Goal: Navigation & Orientation: Find specific page/section

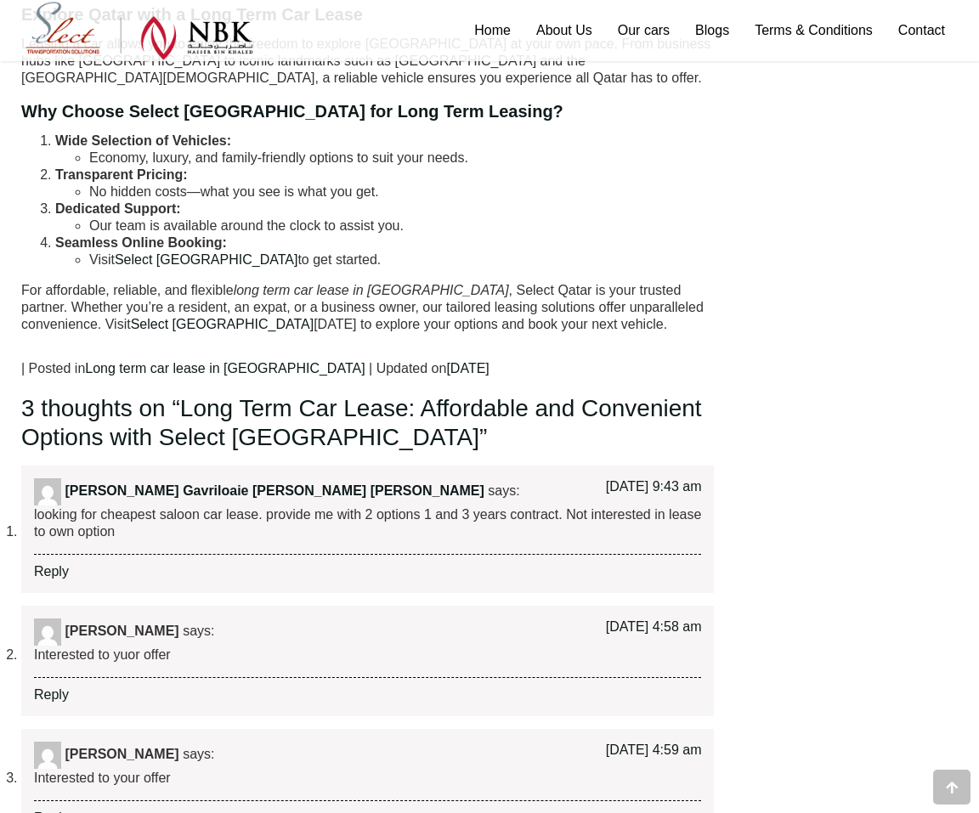
scroll to position [1925, 0]
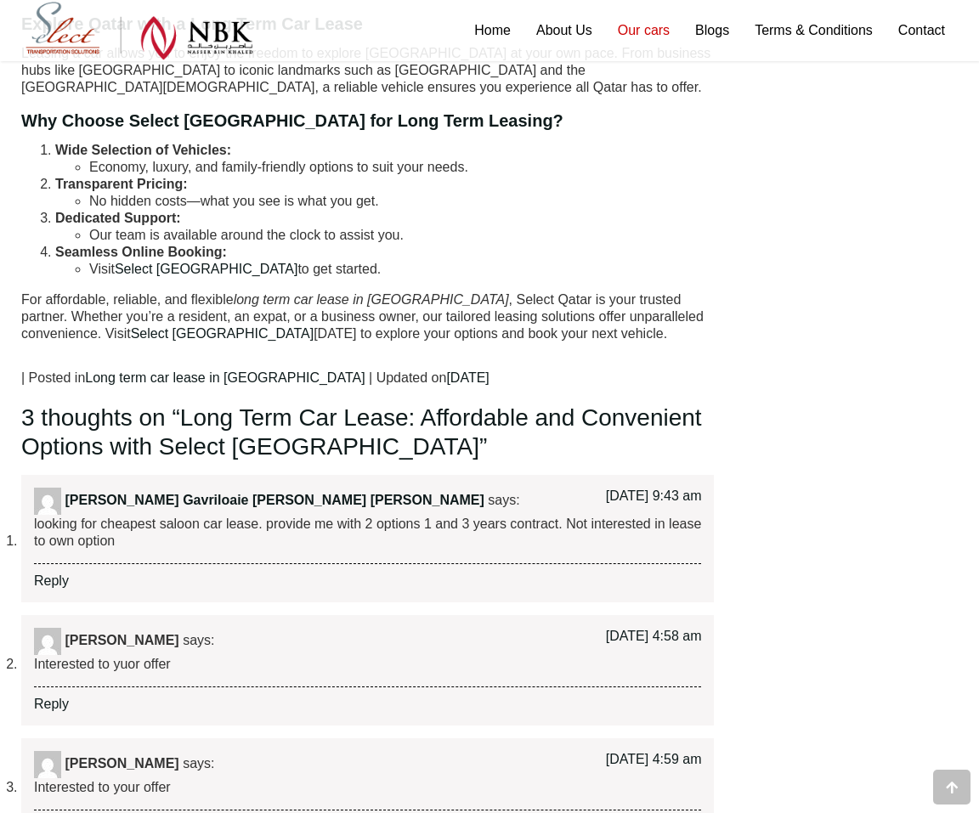
click at [640, 30] on link "Our cars" at bounding box center [643, 30] width 77 height 61
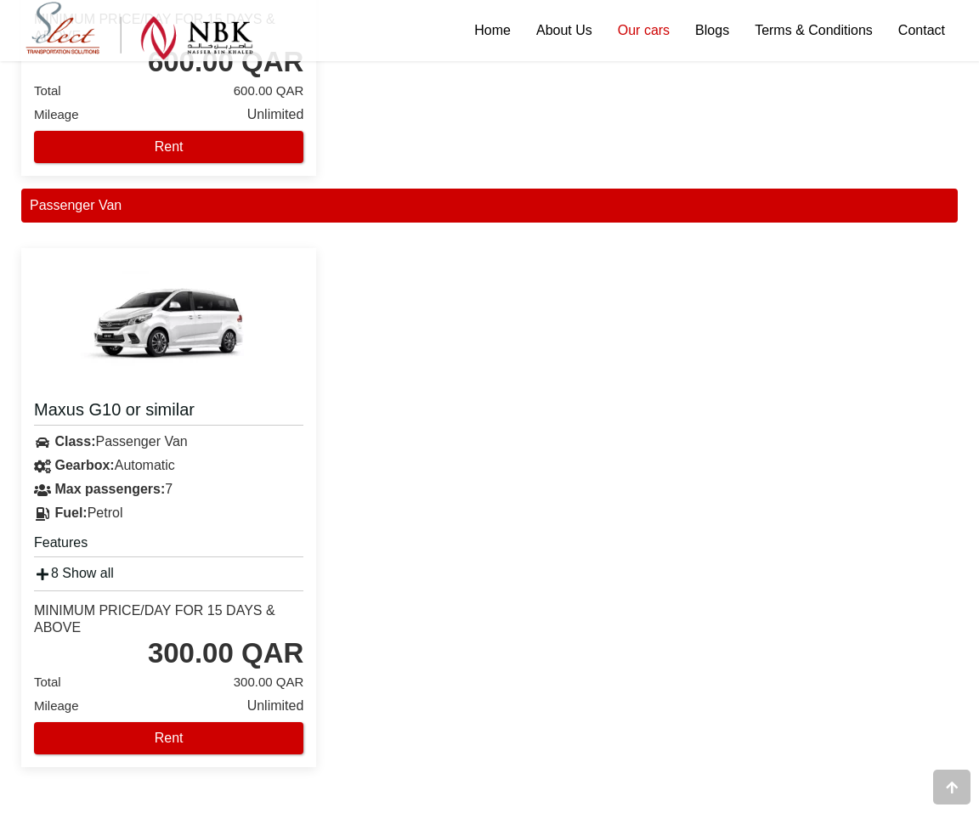
scroll to position [3228, 0]
